Goal: Register for event/course

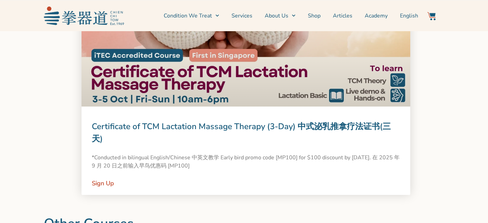
scroll to position [635, 0]
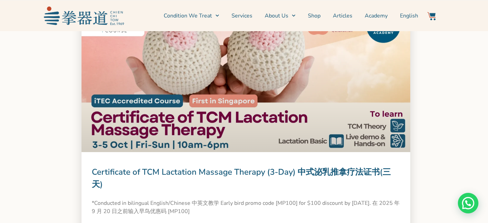
click at [146, 171] on link "Certificate of TCM Lactation Massage Therapy (3-Day) 中式泌乳推拿疗法证书(三天)" at bounding box center [241, 177] width 299 height 23
click at [150, 138] on link at bounding box center [245, 86] width 329 height 131
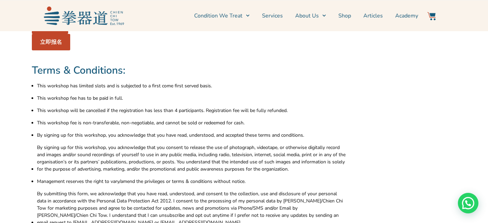
scroll to position [2010, 0]
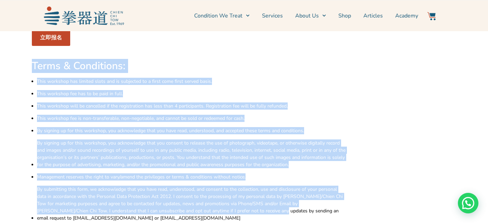
drag, startPoint x: 30, startPoint y: 49, endPoint x: 218, endPoint y: 196, distance: 238.8
click at [218, 196] on div "Terms & Conditions: This workshop has limited slots and is subjected to a first…" at bounding box center [189, 219] width 322 height 326
click at [74, 102] on span "This workshop will be cancelled if the registration has less than 4 participant…" at bounding box center [162, 105] width 251 height 7
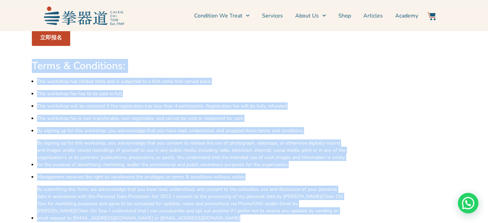
drag, startPoint x: 27, startPoint y: 52, endPoint x: 308, endPoint y: 205, distance: 320.1
click at [308, 205] on div "Terms & Conditions: This workshop has limited slots and is subjected to a first…" at bounding box center [189, 219] width 329 height 333
copy div "Lorem & Ipsumdolor: Sita consecte adi elitsed doeiu tem in utlaboree do m aliqu…"
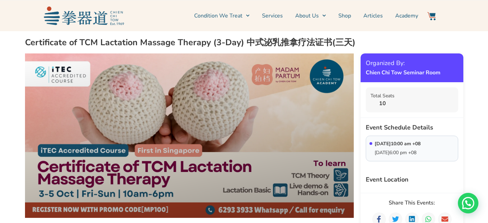
scroll to position [0, 0]
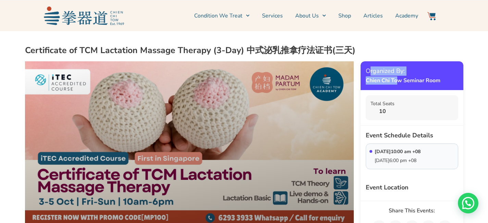
drag, startPoint x: 370, startPoint y: 71, endPoint x: 419, endPoint y: 81, distance: 49.5
click at [415, 81] on div "Organized By: Chien Chi Tow Seminar Room" at bounding box center [403, 75] width 75 height 18
click at [419, 81] on strong "Chien Chi Tow Seminar Room" at bounding box center [403, 80] width 75 height 8
click at [394, 102] on div "Total Seats 10" at bounding box center [412, 107] width 92 height 25
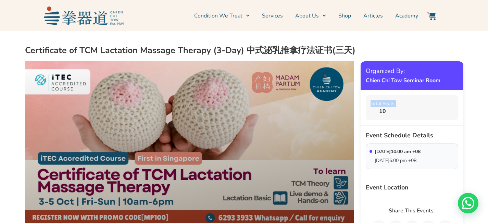
drag, startPoint x: 370, startPoint y: 102, endPoint x: 400, endPoint y: 122, distance: 35.6
click at [385, 113] on div "Total Seats 10" at bounding box center [412, 107] width 92 height 25
click at [400, 122] on div "Total Seats 10" at bounding box center [412, 108] width 103 height 36
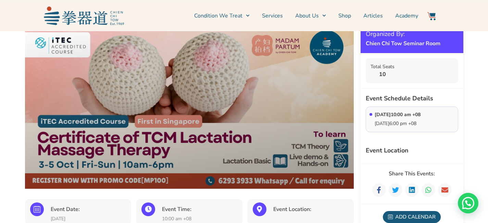
scroll to position [63, 0]
